Goal: Task Accomplishment & Management: Use online tool/utility

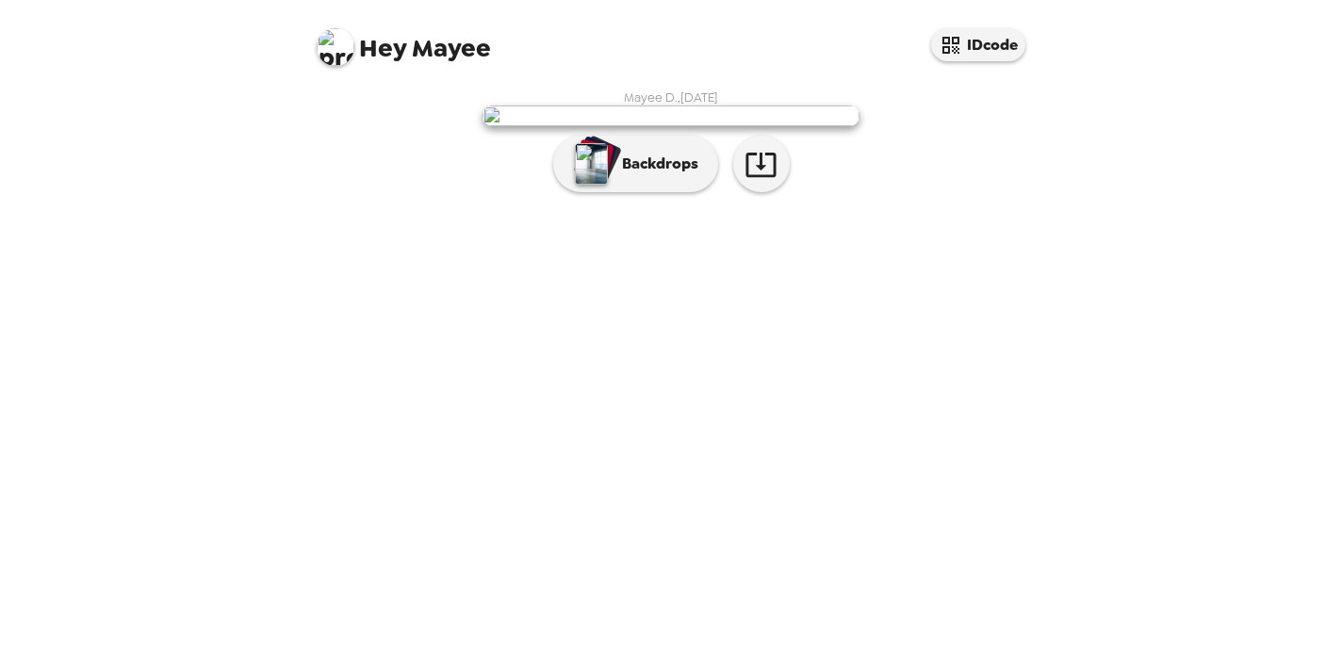
scroll to position [16, 0]
click at [666, 175] on p "Backdrops" at bounding box center [655, 164] width 86 height 23
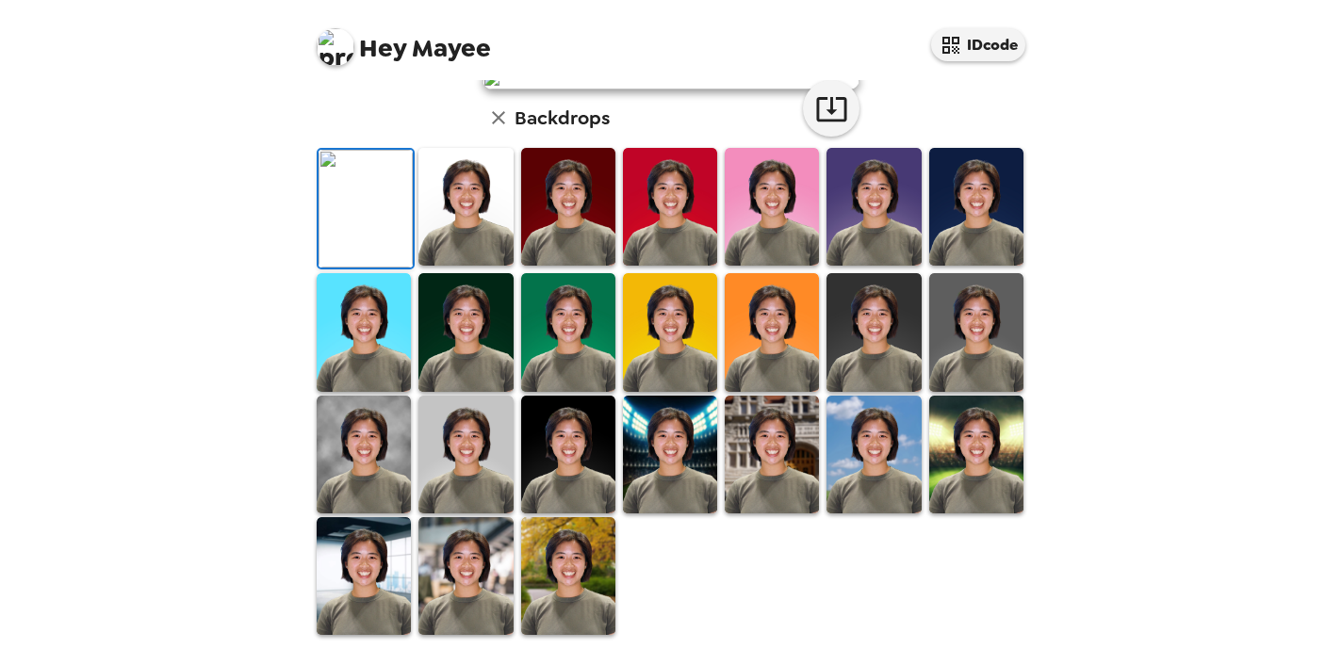
scroll to position [94, 0]
click at [462, 266] on img at bounding box center [465, 207] width 94 height 118
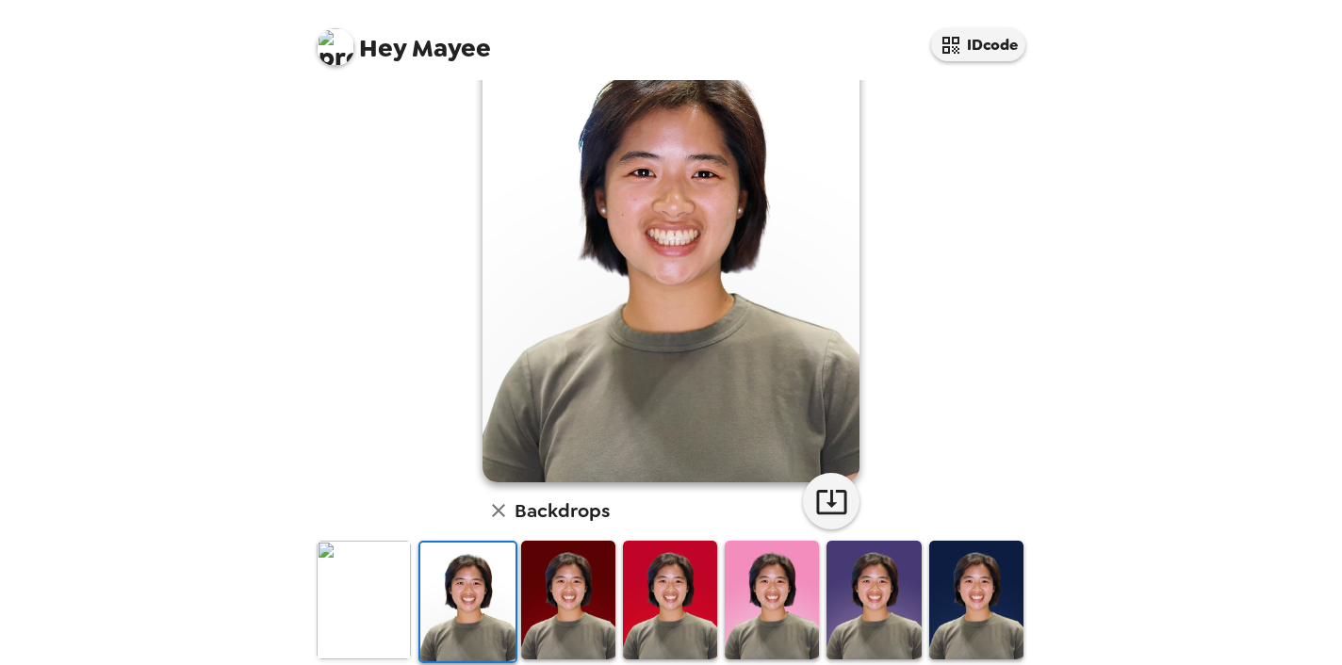
click at [568, 618] on img at bounding box center [568, 600] width 94 height 118
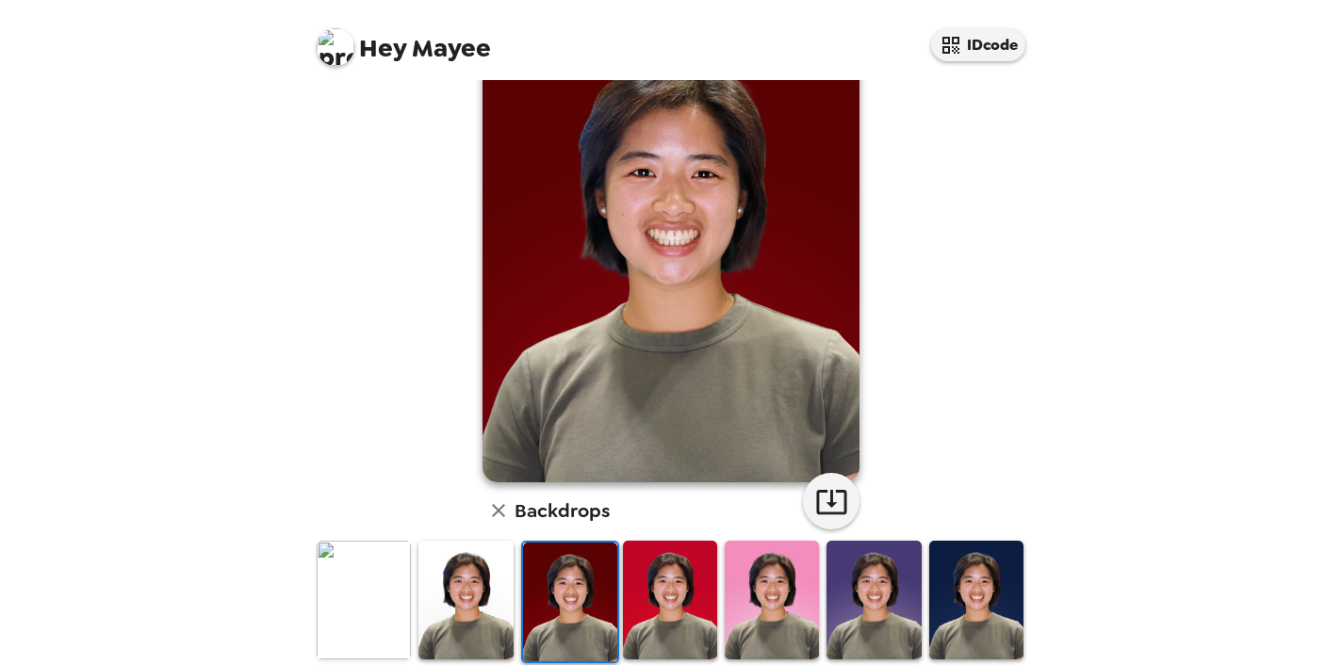
click at [673, 622] on img at bounding box center [670, 600] width 94 height 118
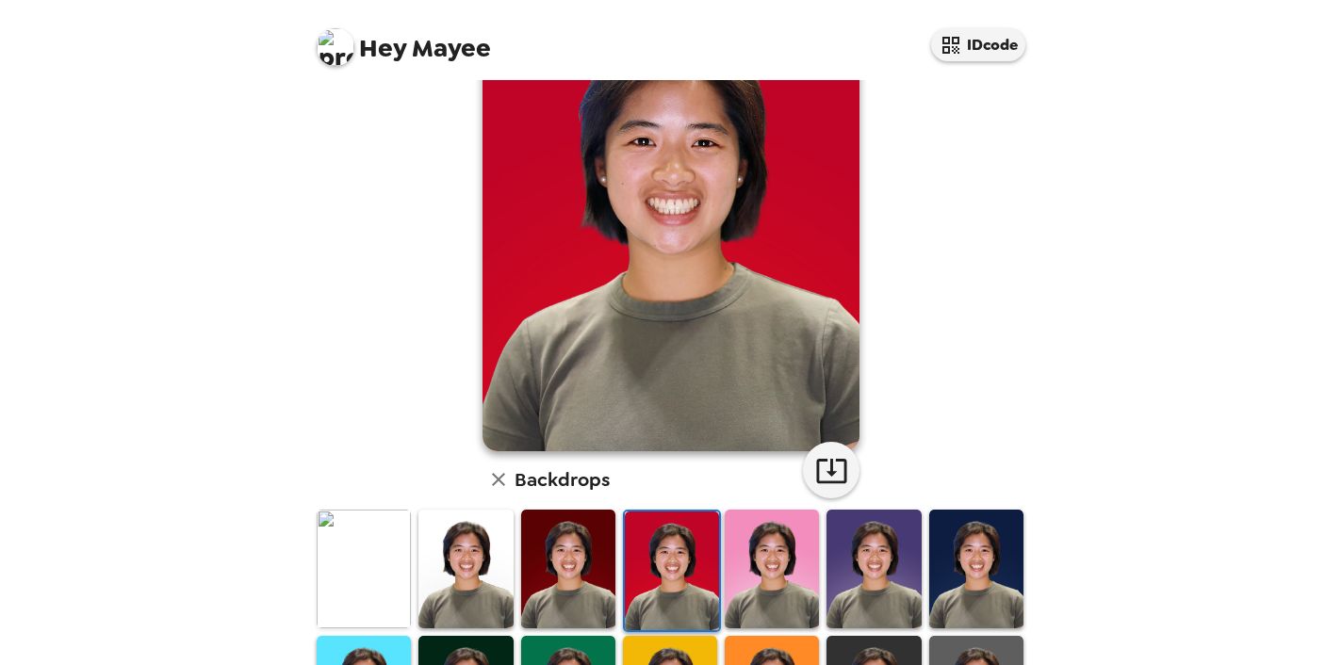
scroll to position [129, 0]
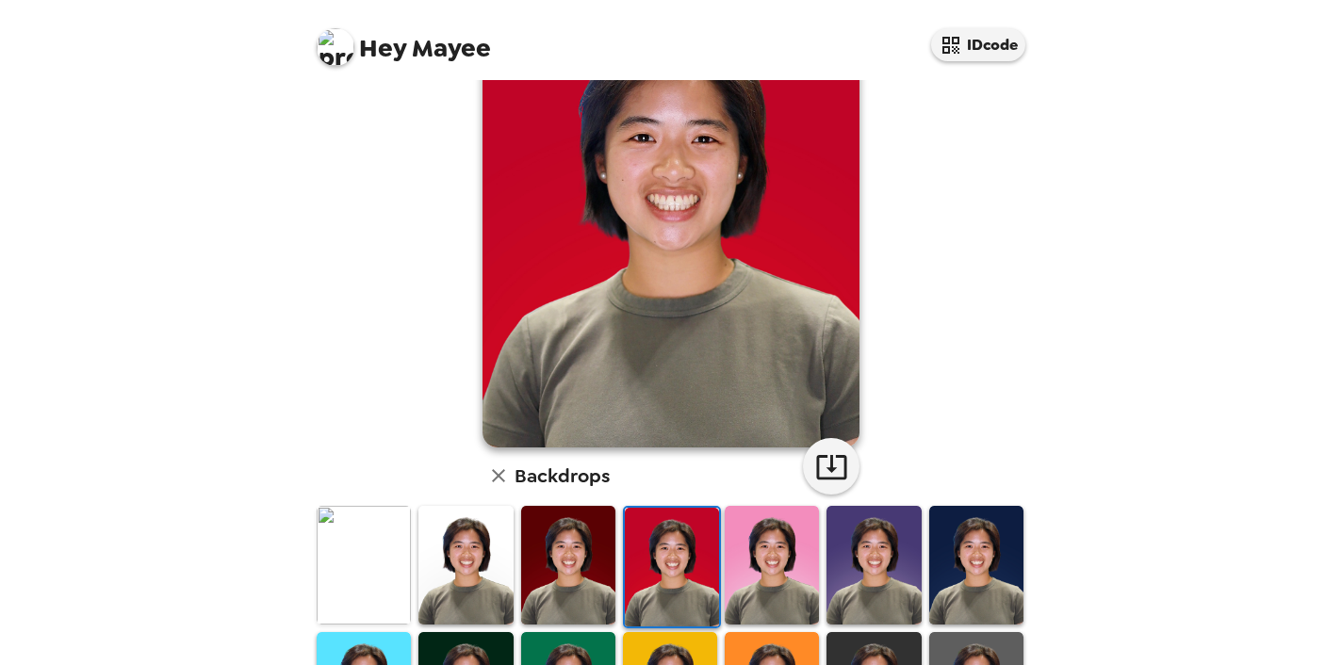
click at [745, 598] on img at bounding box center [772, 565] width 94 height 118
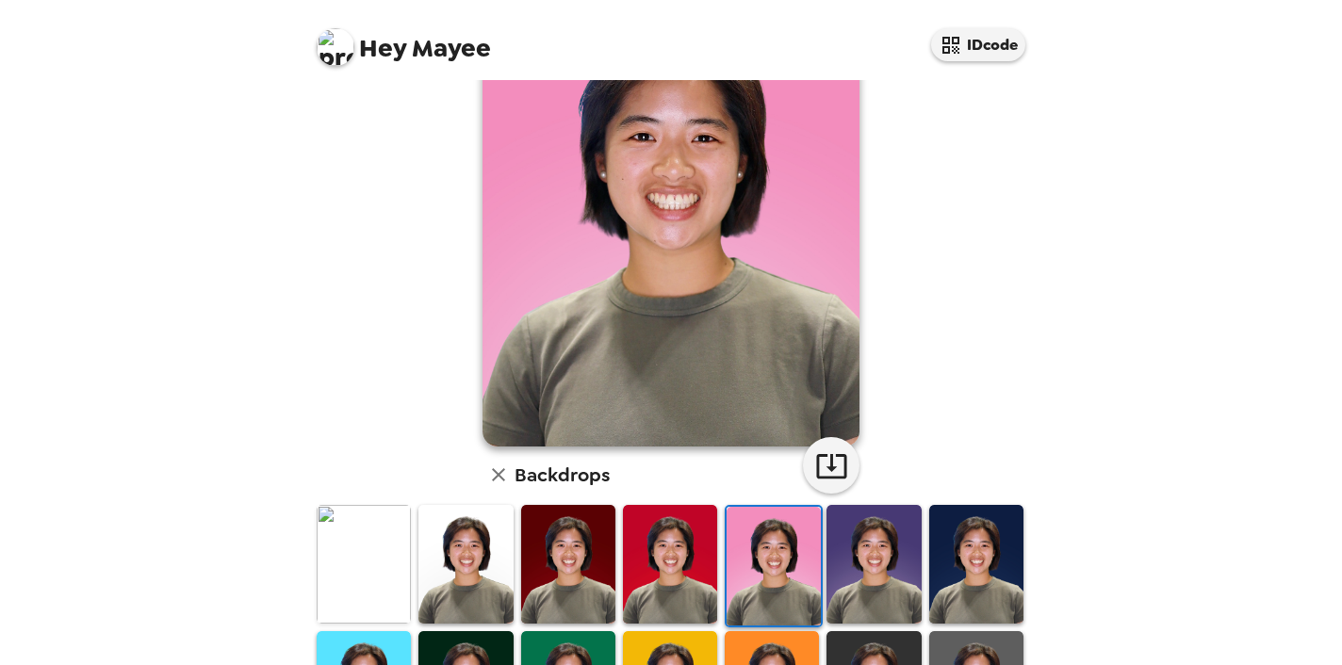
scroll to position [106, 0]
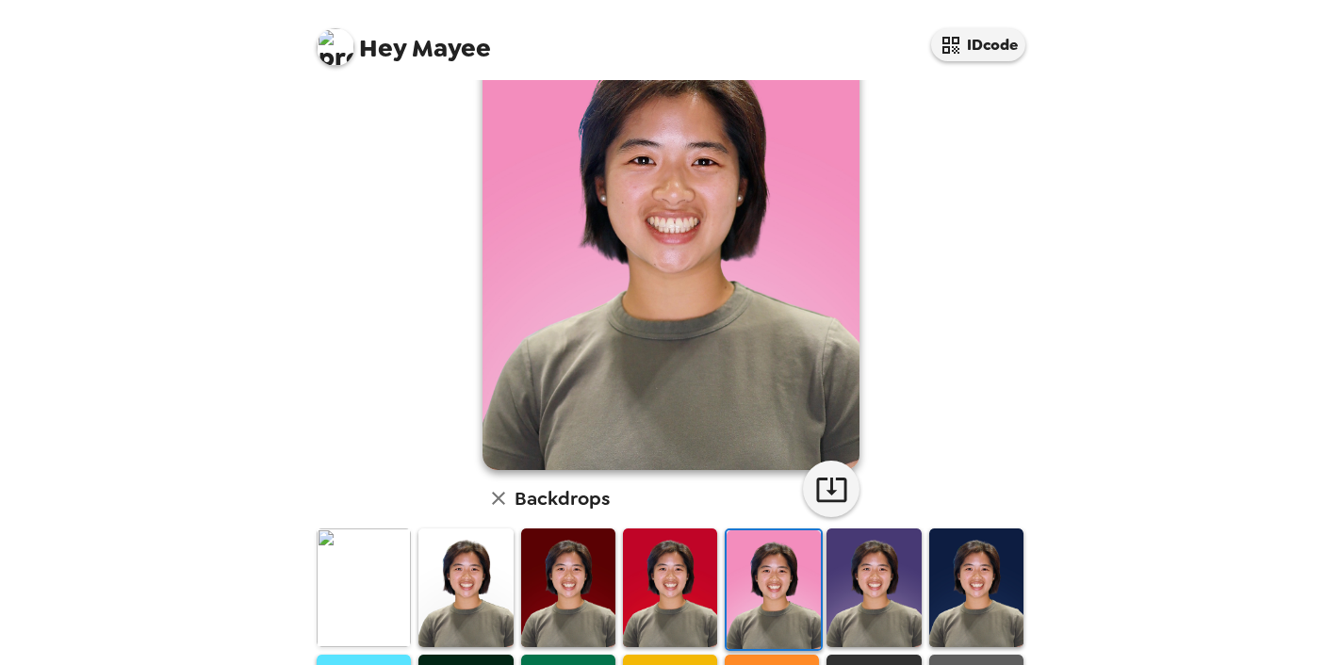
click at [469, 584] on img at bounding box center [465, 588] width 94 height 118
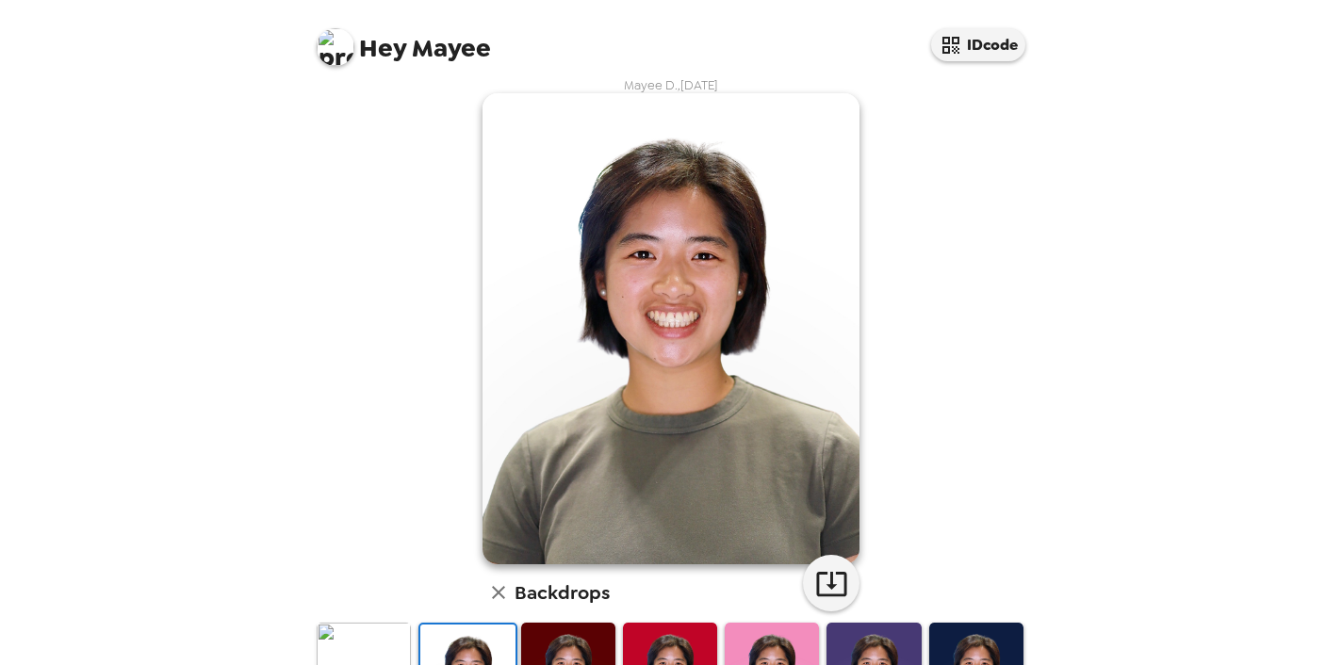
scroll to position [0, 0]
